Goal: Task Accomplishment & Management: Use online tool/utility

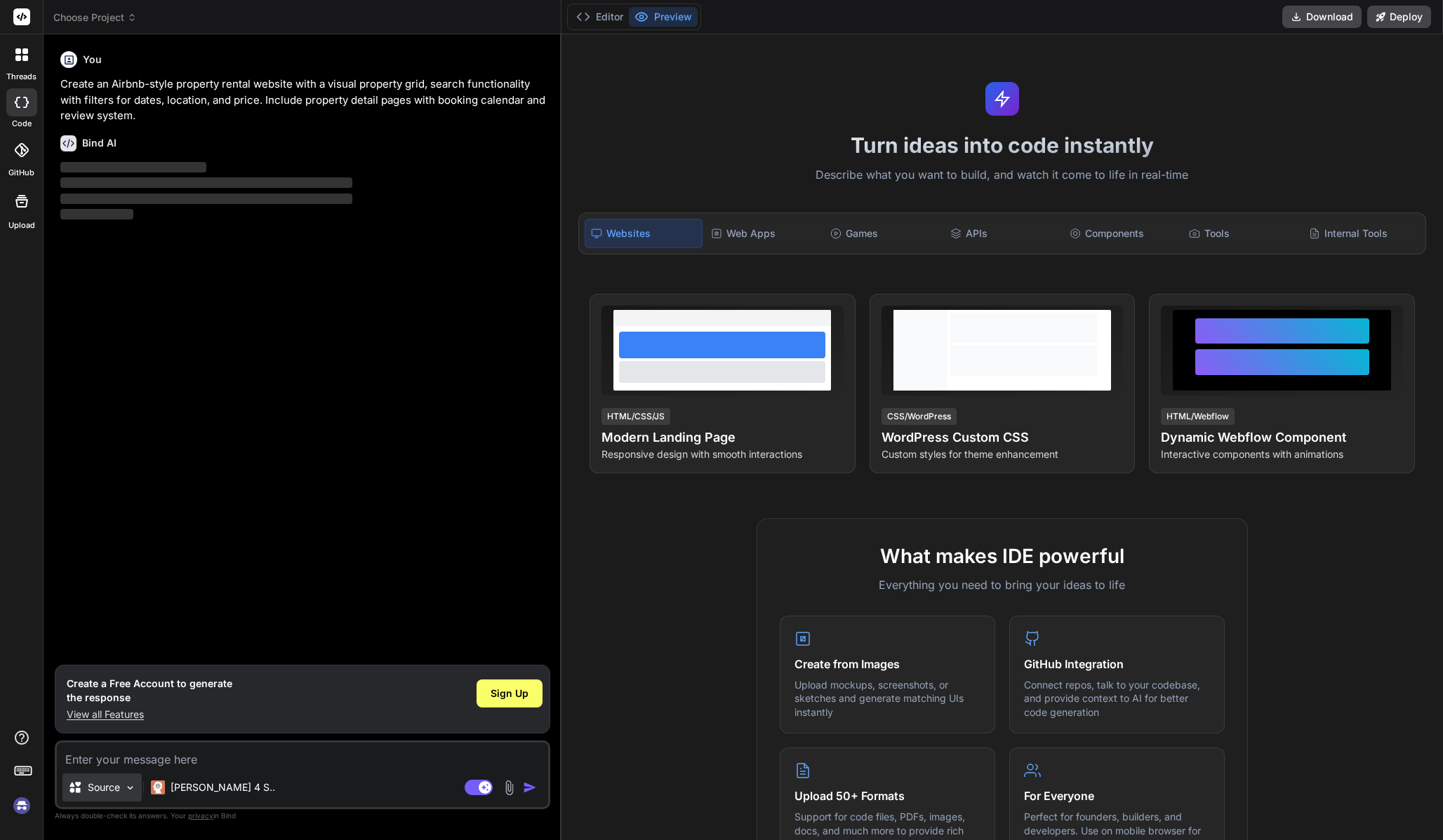
click at [124, 787] on img at bounding box center [130, 788] width 12 height 12
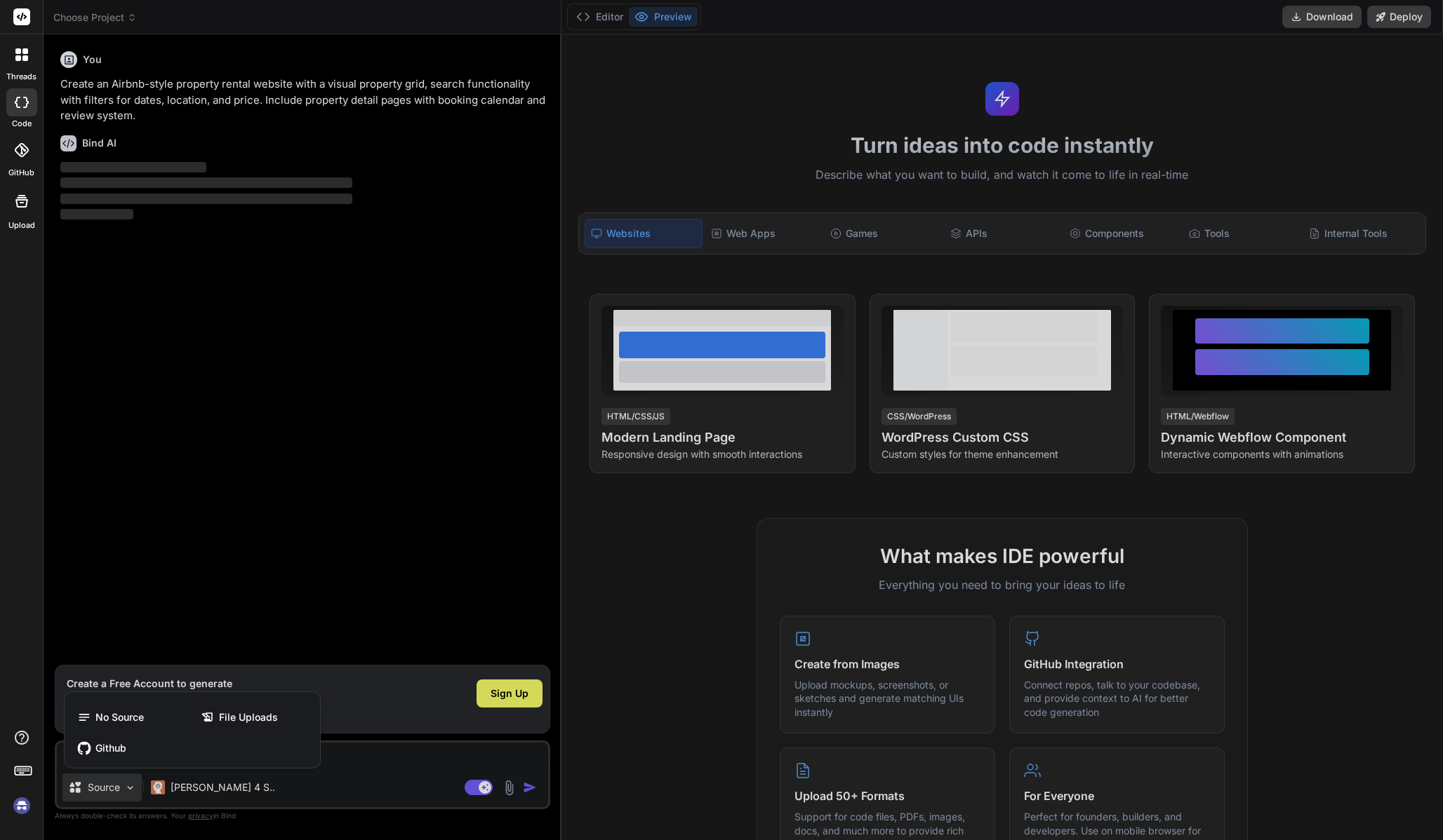
click at [124, 787] on div at bounding box center [721, 420] width 1443 height 840
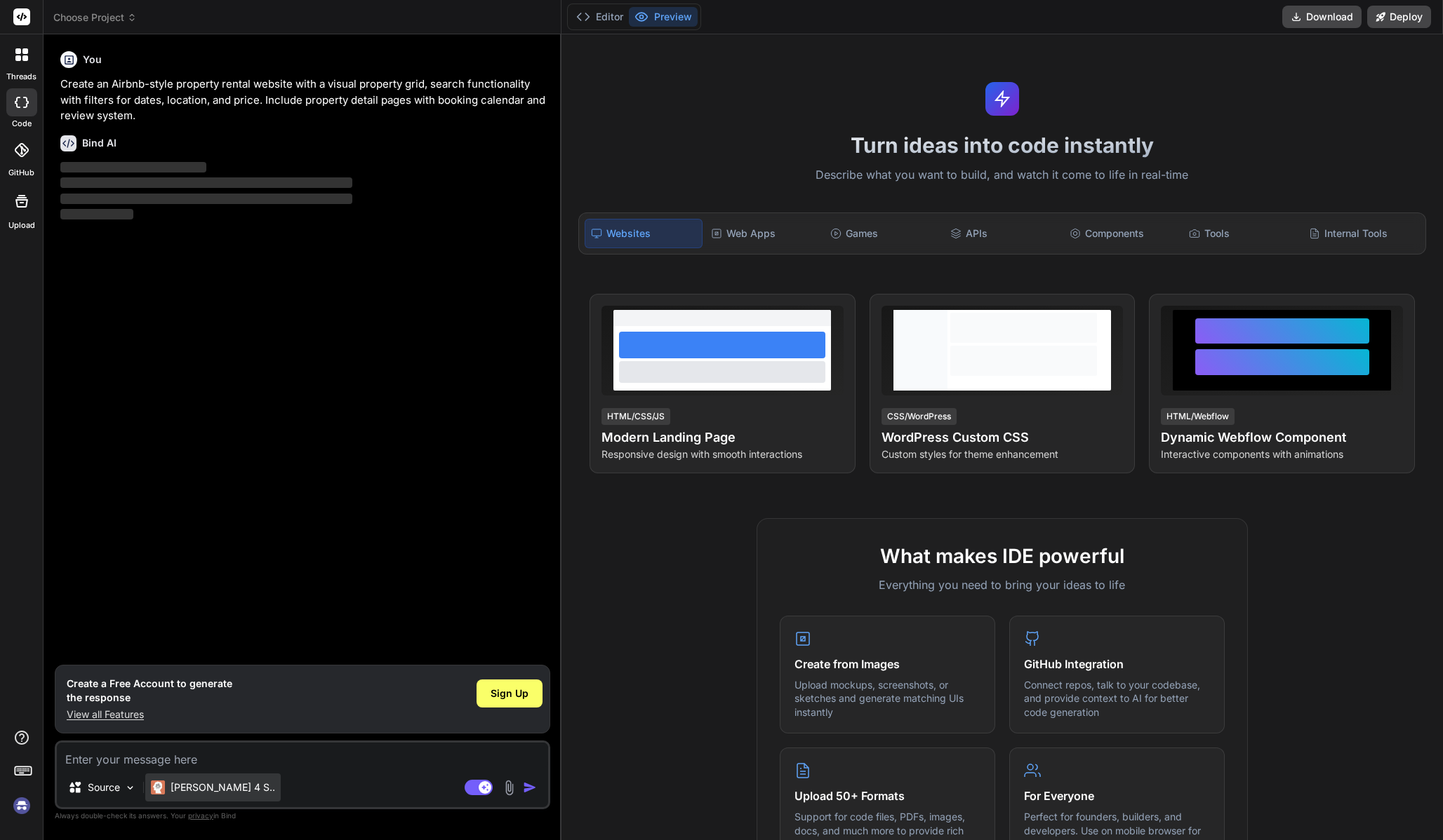
click at [208, 788] on p "[PERSON_NAME] 4 S.." at bounding box center [223, 788] width 105 height 14
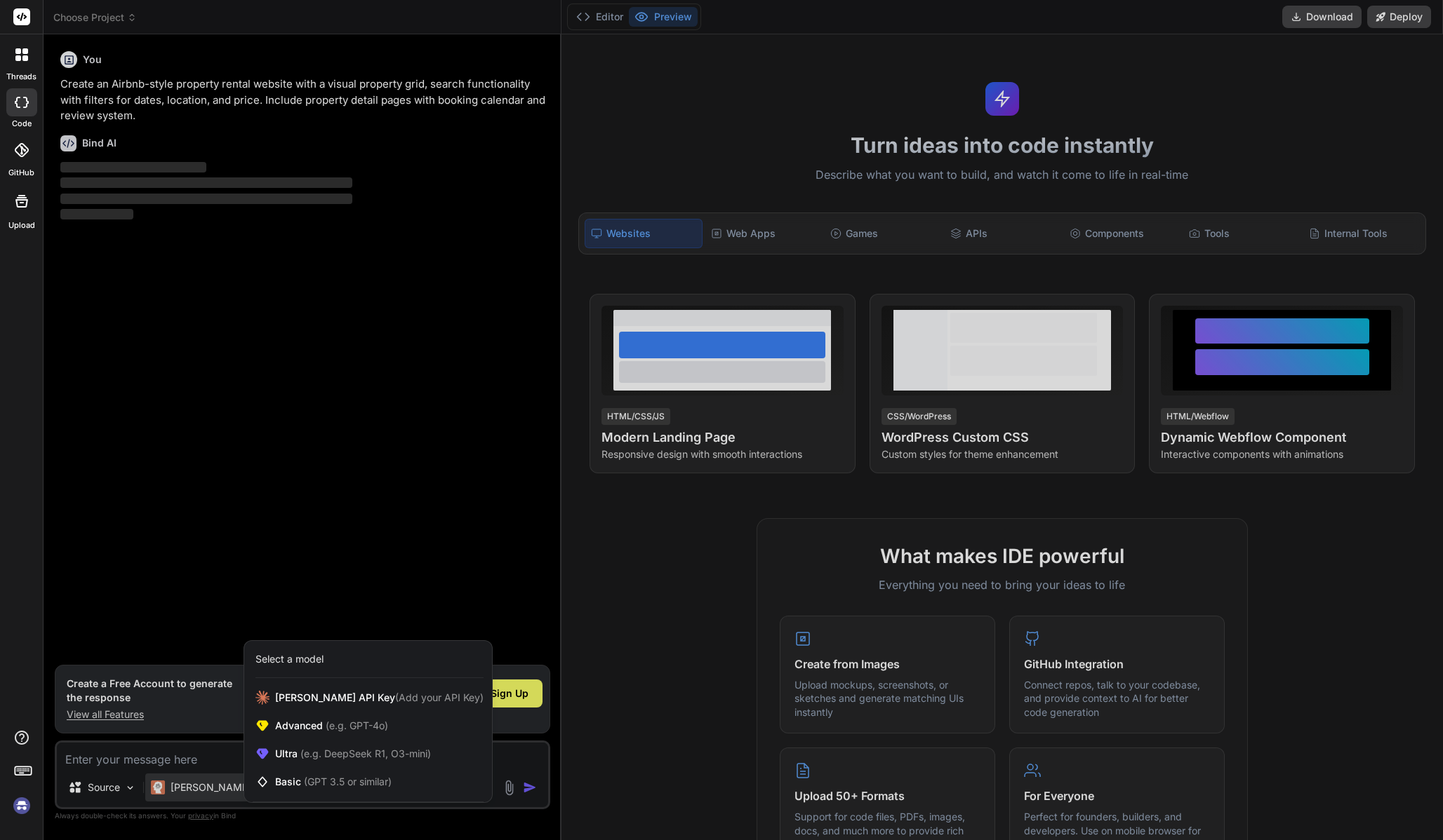
click at [219, 761] on div at bounding box center [721, 420] width 1443 height 840
type textarea "x"
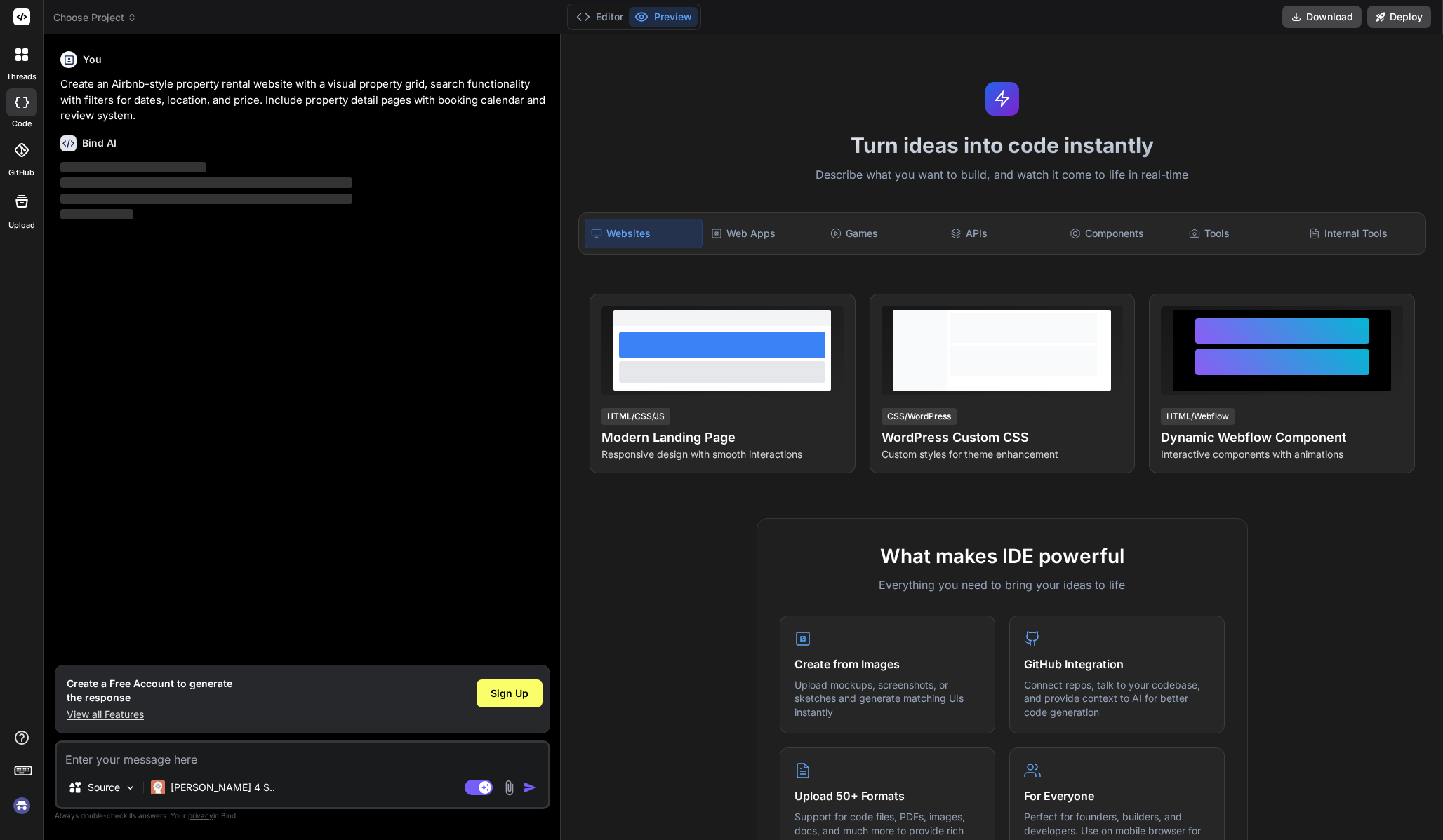
click at [23, 63] on div at bounding box center [21, 54] width 30 height 30
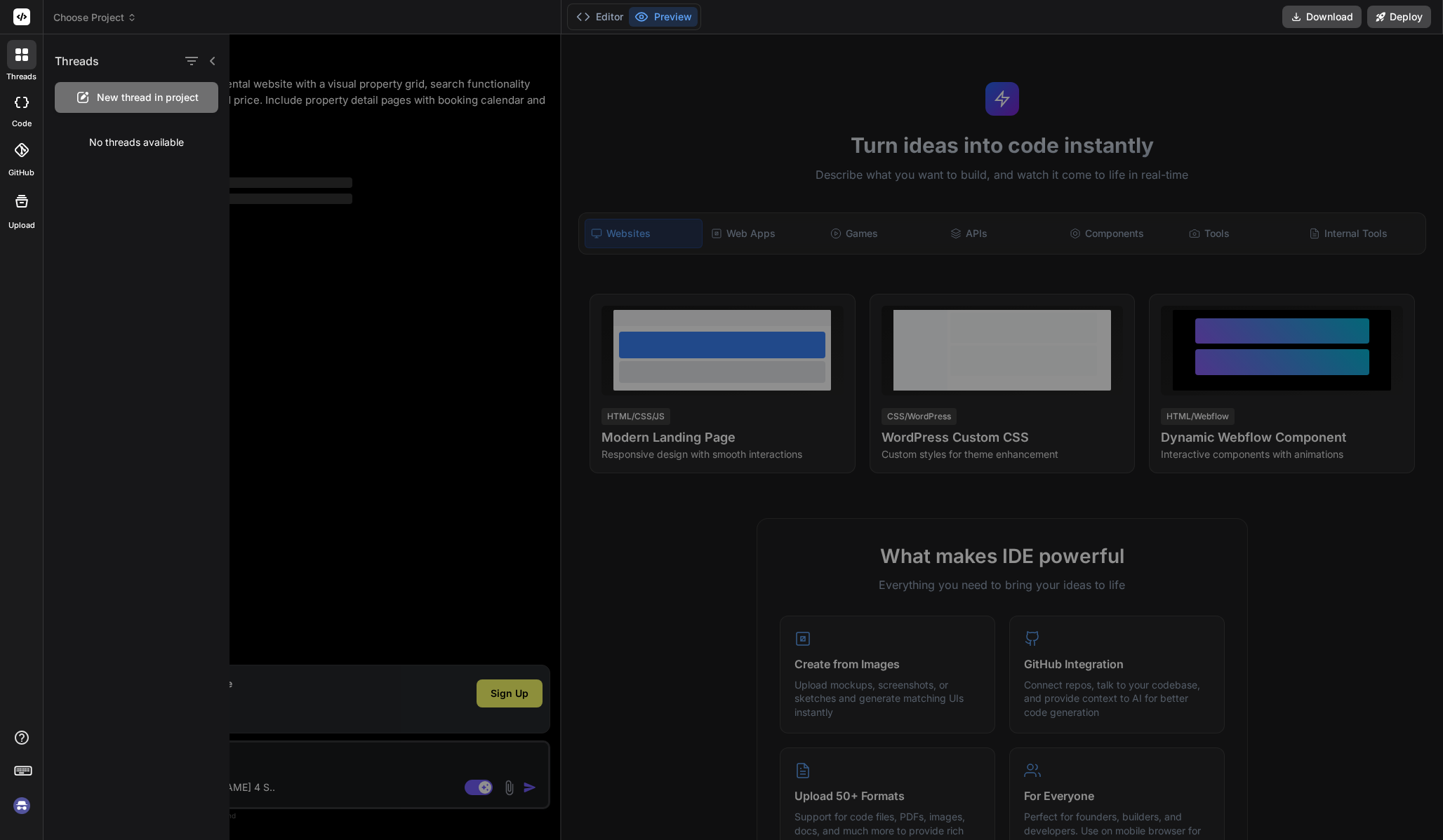
click at [22, 145] on icon at bounding box center [21, 150] width 14 height 14
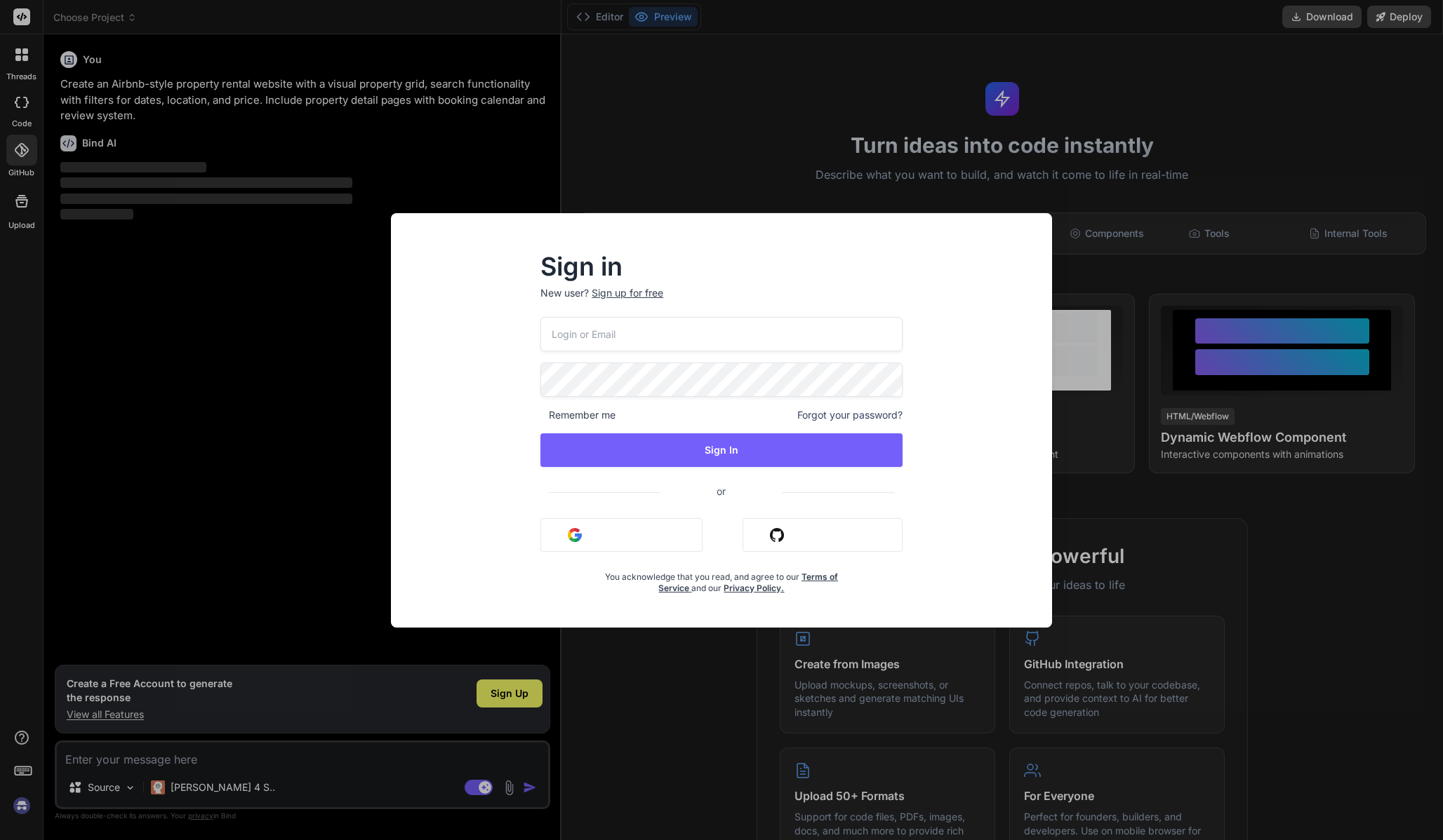
click at [1060, 151] on div "Sign in New user? Sign up for free Remember me Forgot your password? Sign In or…" at bounding box center [721, 420] width 1443 height 840
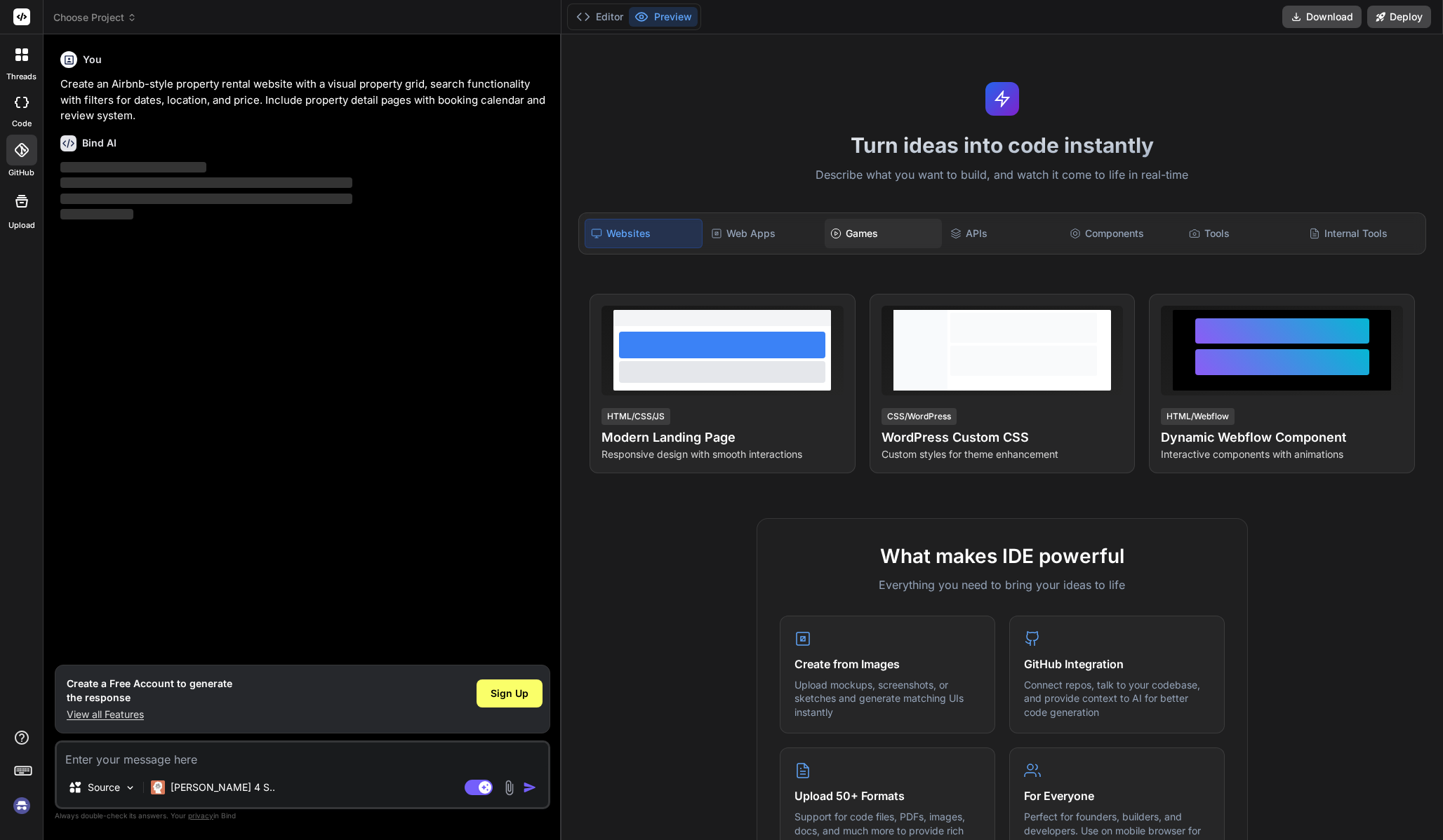
click at [864, 233] on div "Games" at bounding box center [883, 233] width 117 height 30
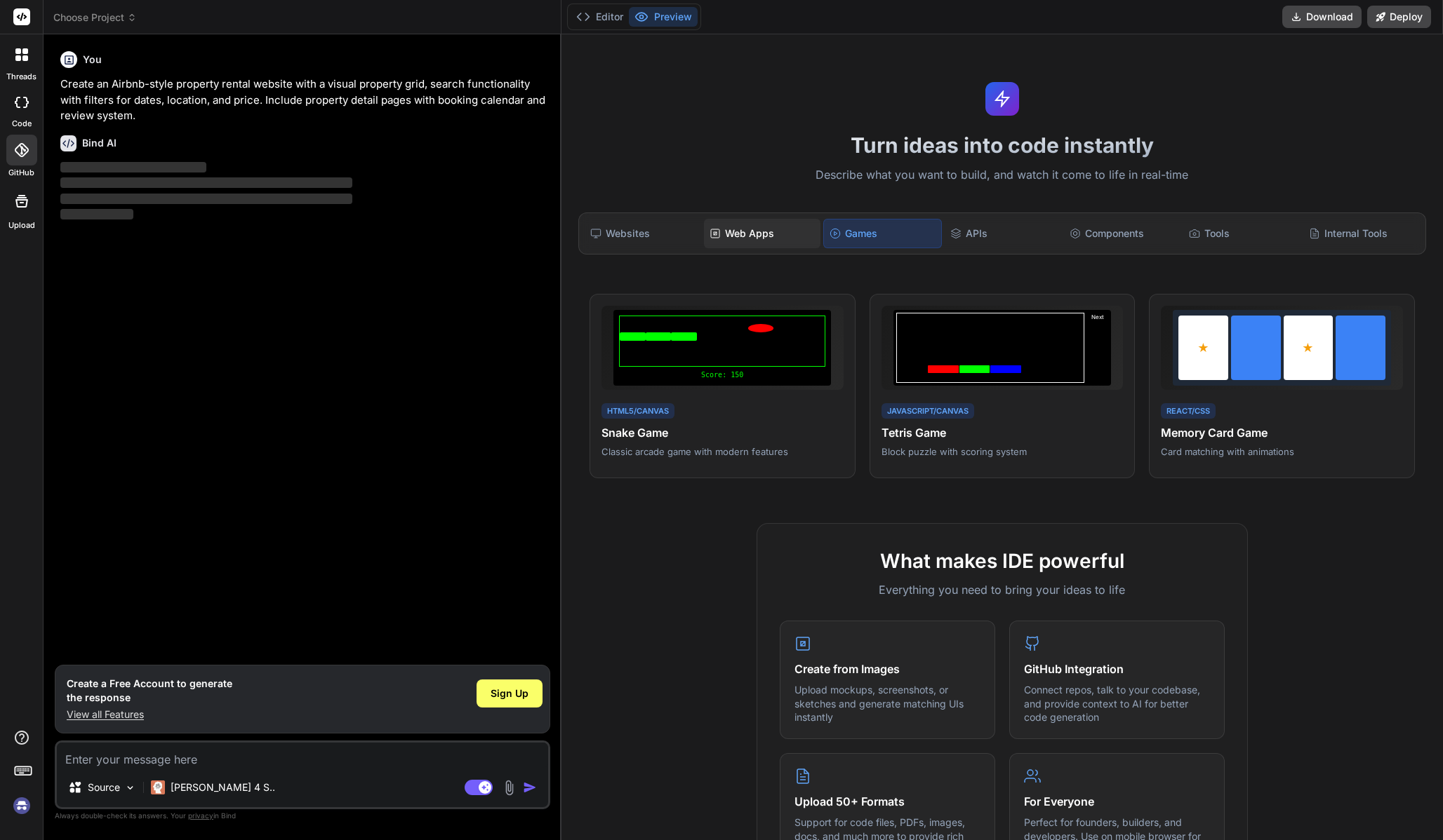
click at [771, 238] on div "Web Apps" at bounding box center [763, 233] width 117 height 30
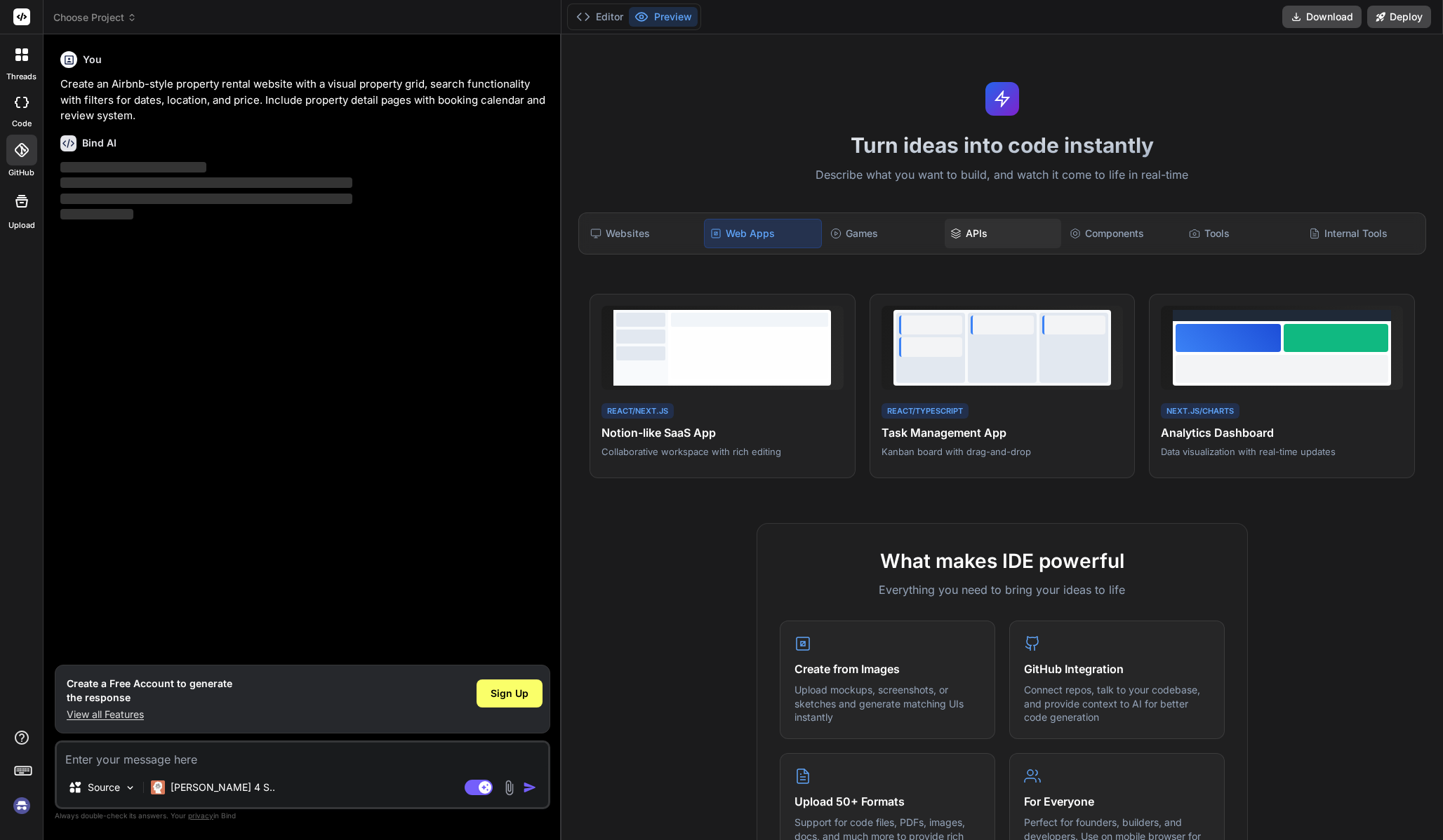
click at [994, 234] on div "APIs" at bounding box center [1003, 233] width 117 height 30
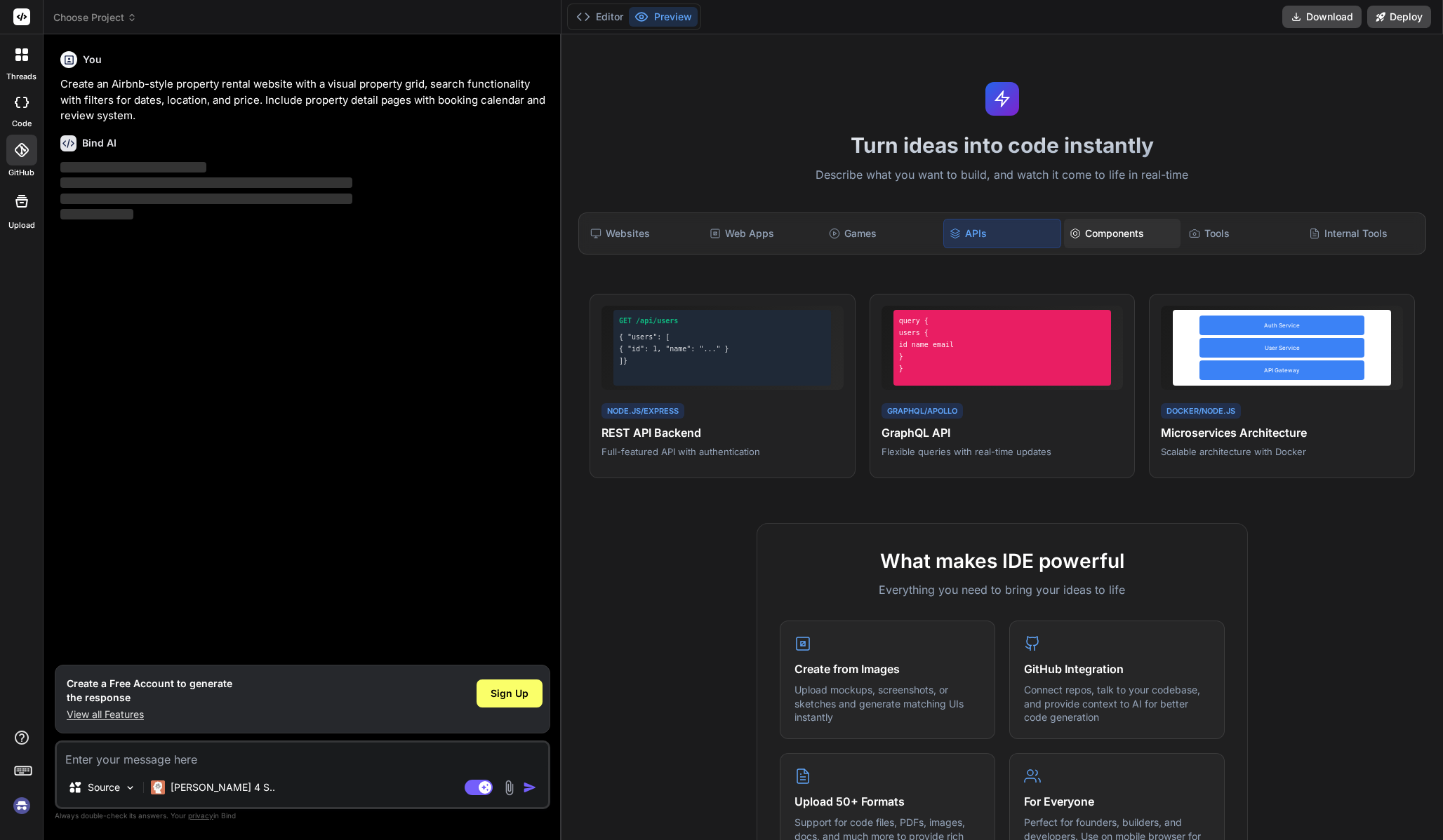
click at [1102, 232] on div "Components" at bounding box center [1122, 233] width 117 height 30
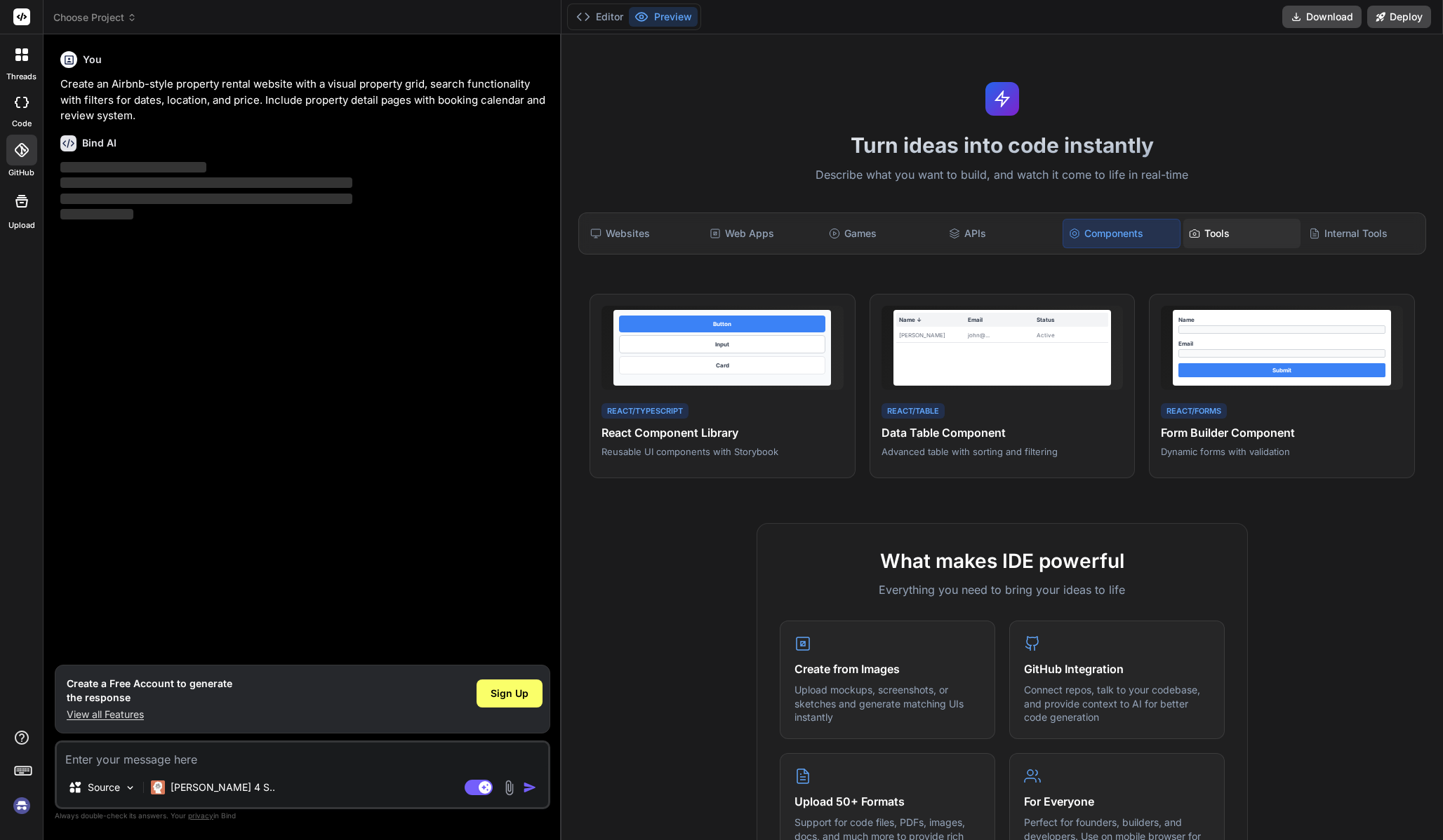
click at [1219, 239] on div "Tools" at bounding box center [1242, 233] width 117 height 30
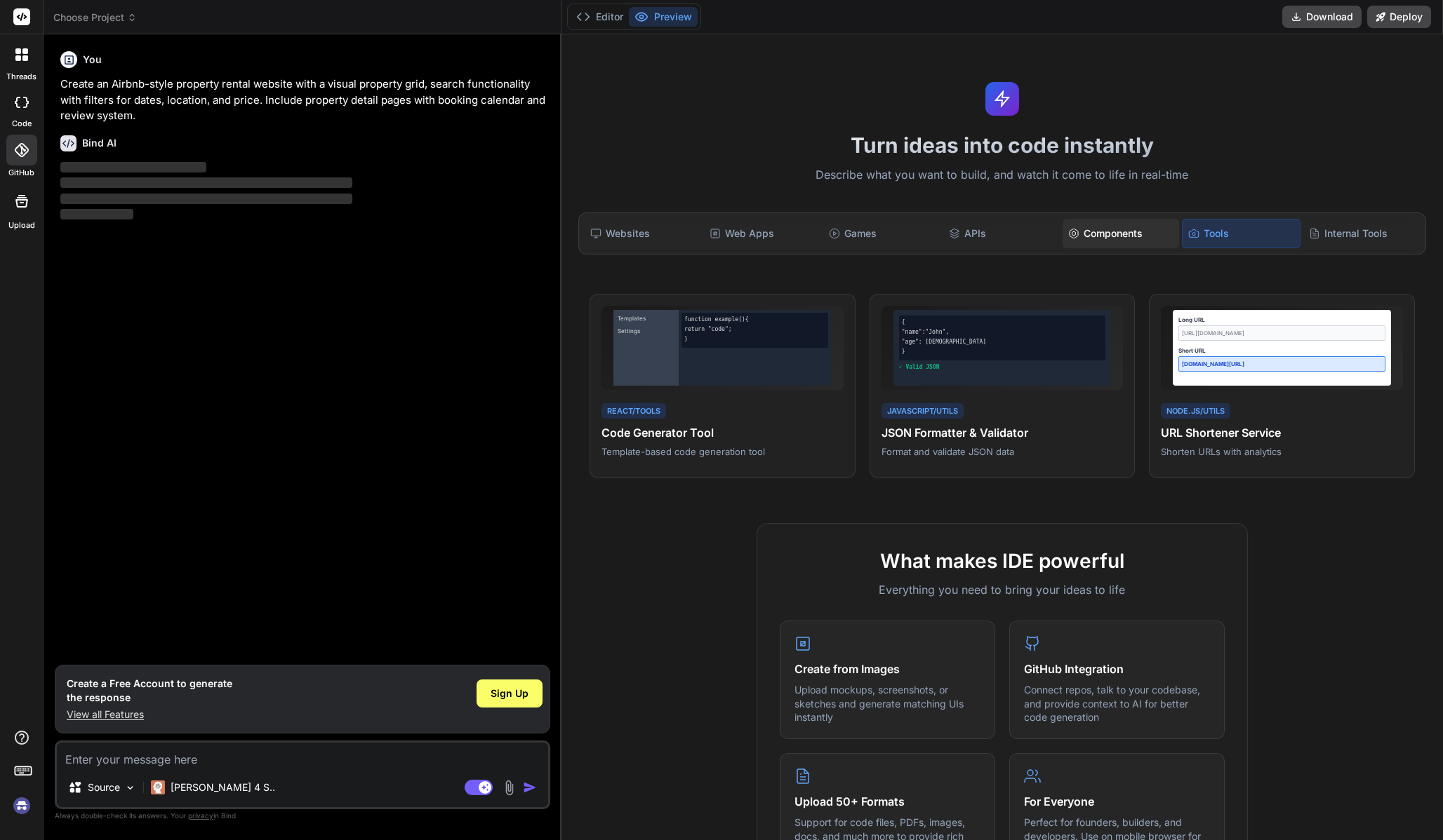
click at [1141, 236] on div "Components" at bounding box center [1121, 233] width 117 height 30
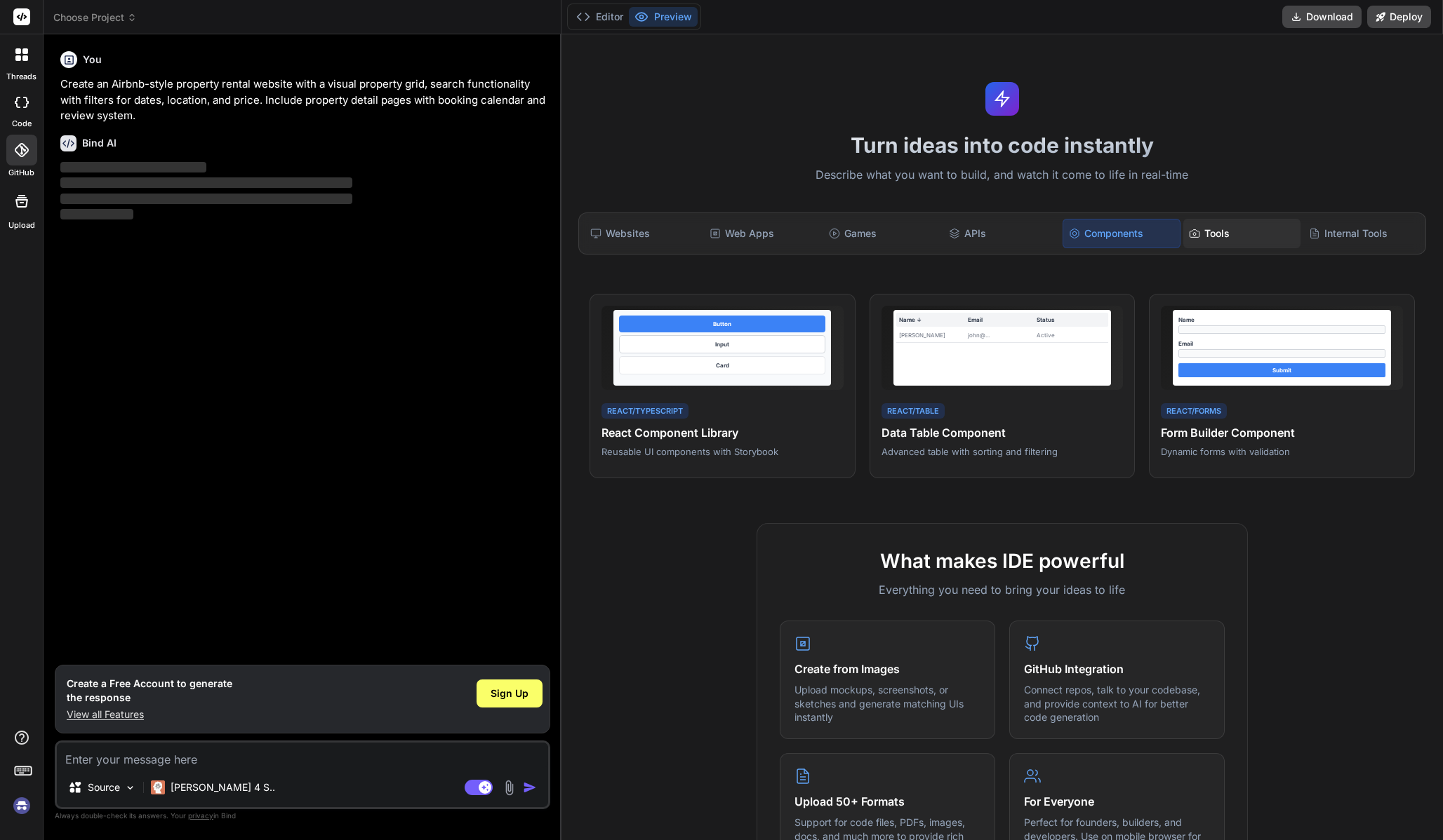
click at [1214, 236] on div "Tools" at bounding box center [1242, 233] width 117 height 30
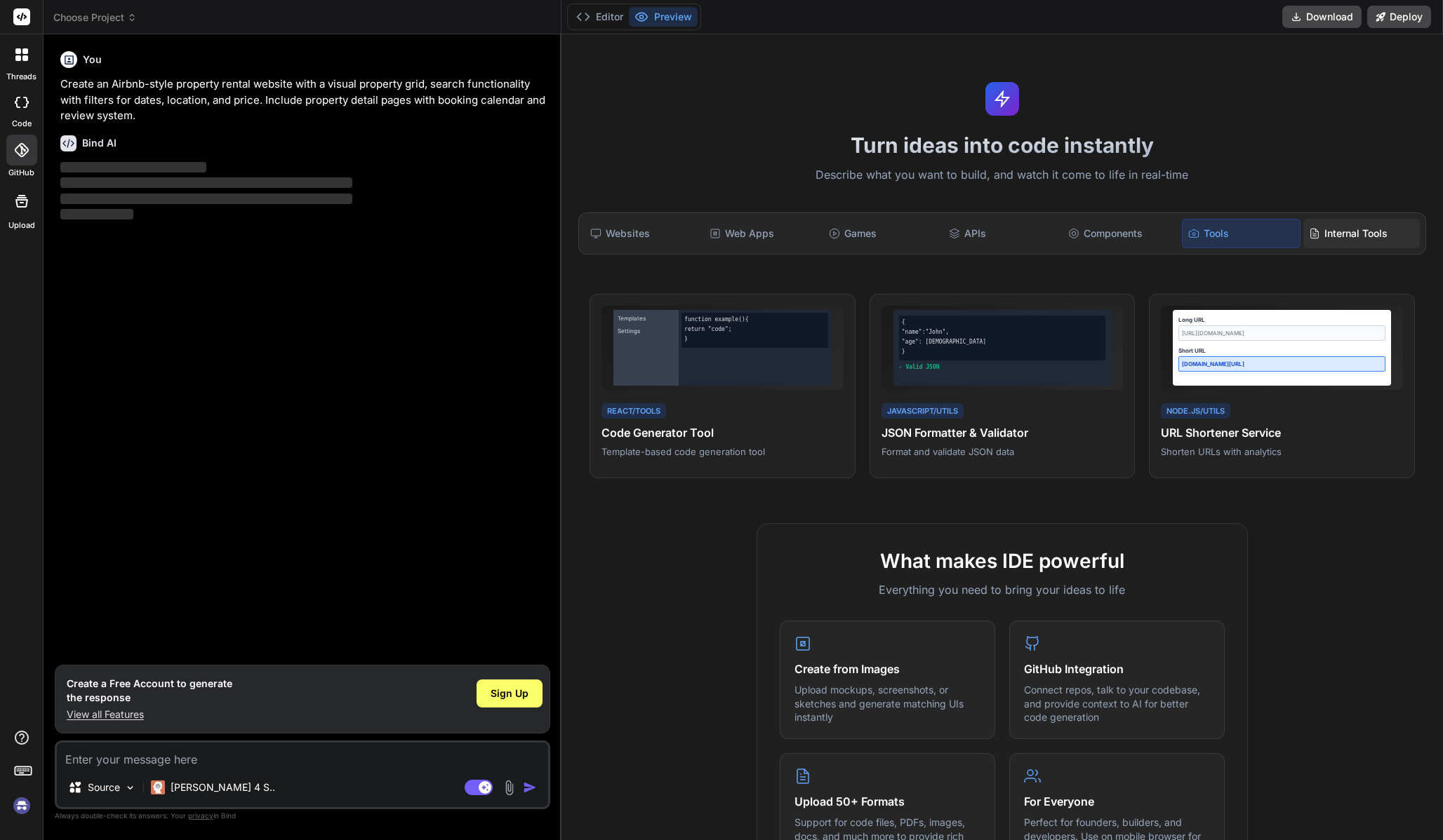
click at [1309, 233] on icon at bounding box center [1314, 233] width 11 height 11
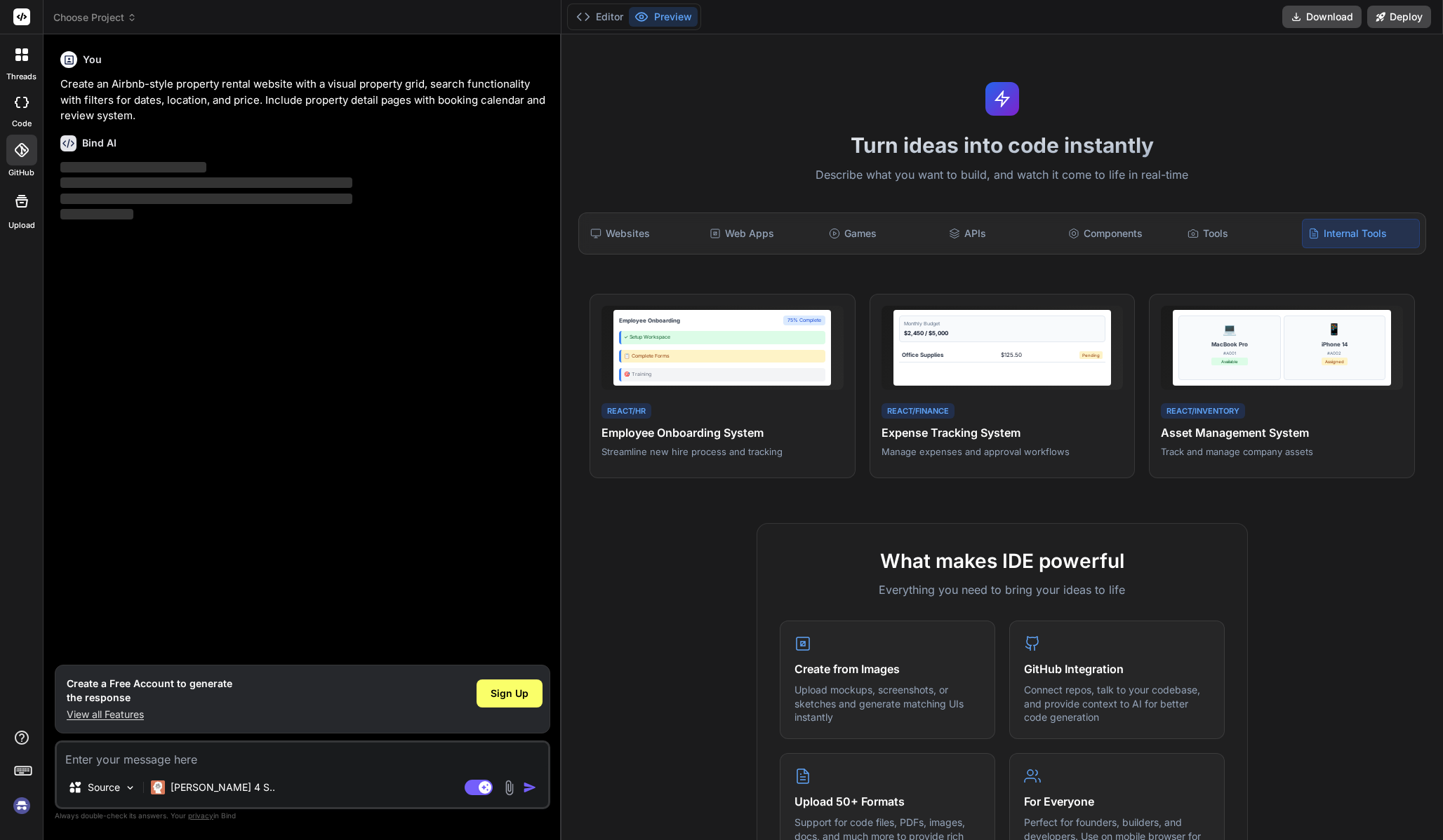
click at [1291, 186] on div "Turn ideas into code instantly Describe what you want to build, and watch it co…" at bounding box center [1002, 437] width 882 height 806
